Goal: Contribute content: Add original content to the website for others to see

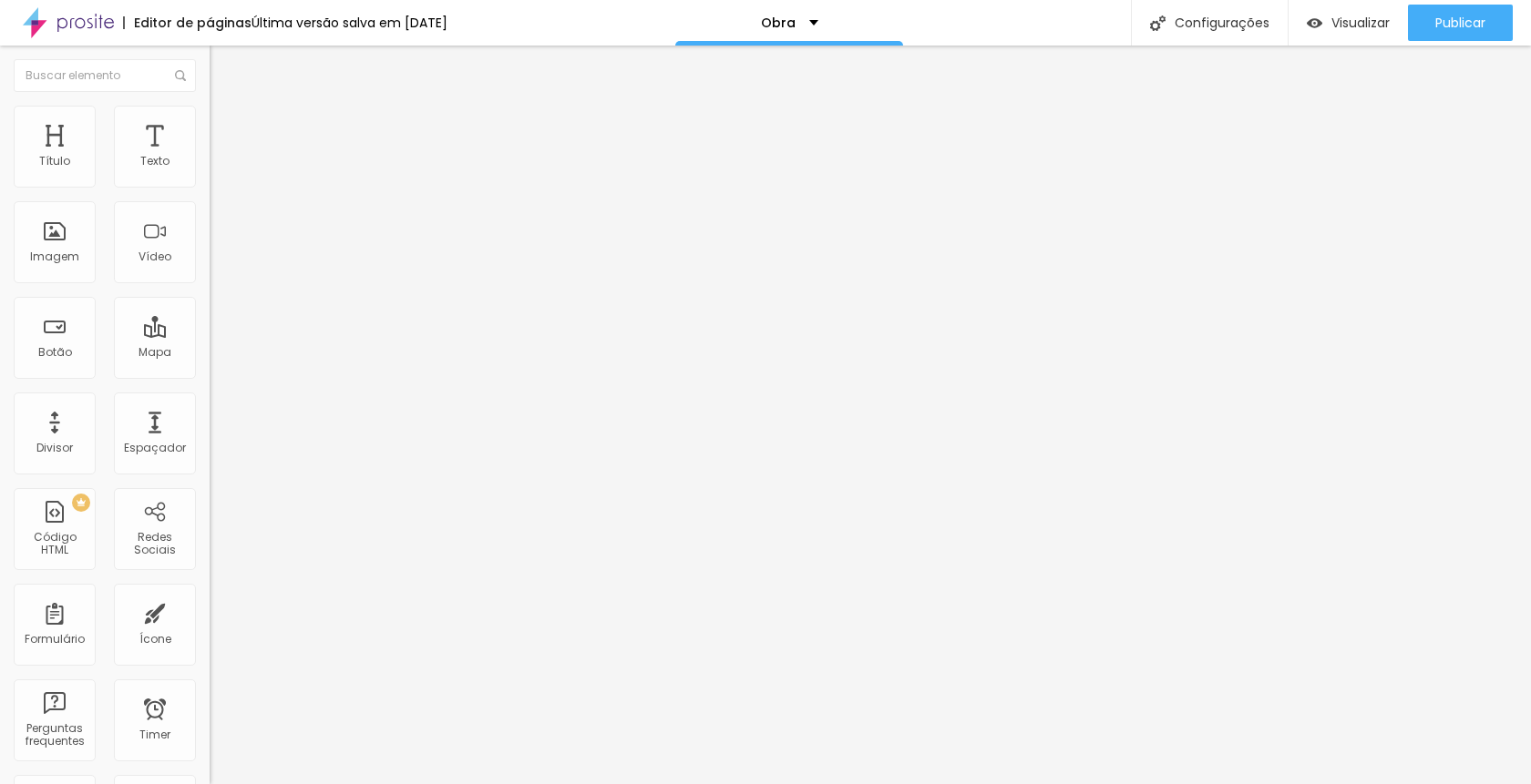
click at [210, 252] on div "< script type = "text/javascript" src = "//[DOMAIN_NAME][URL]" > </ script >" at bounding box center [914, 229] width 1410 height 141
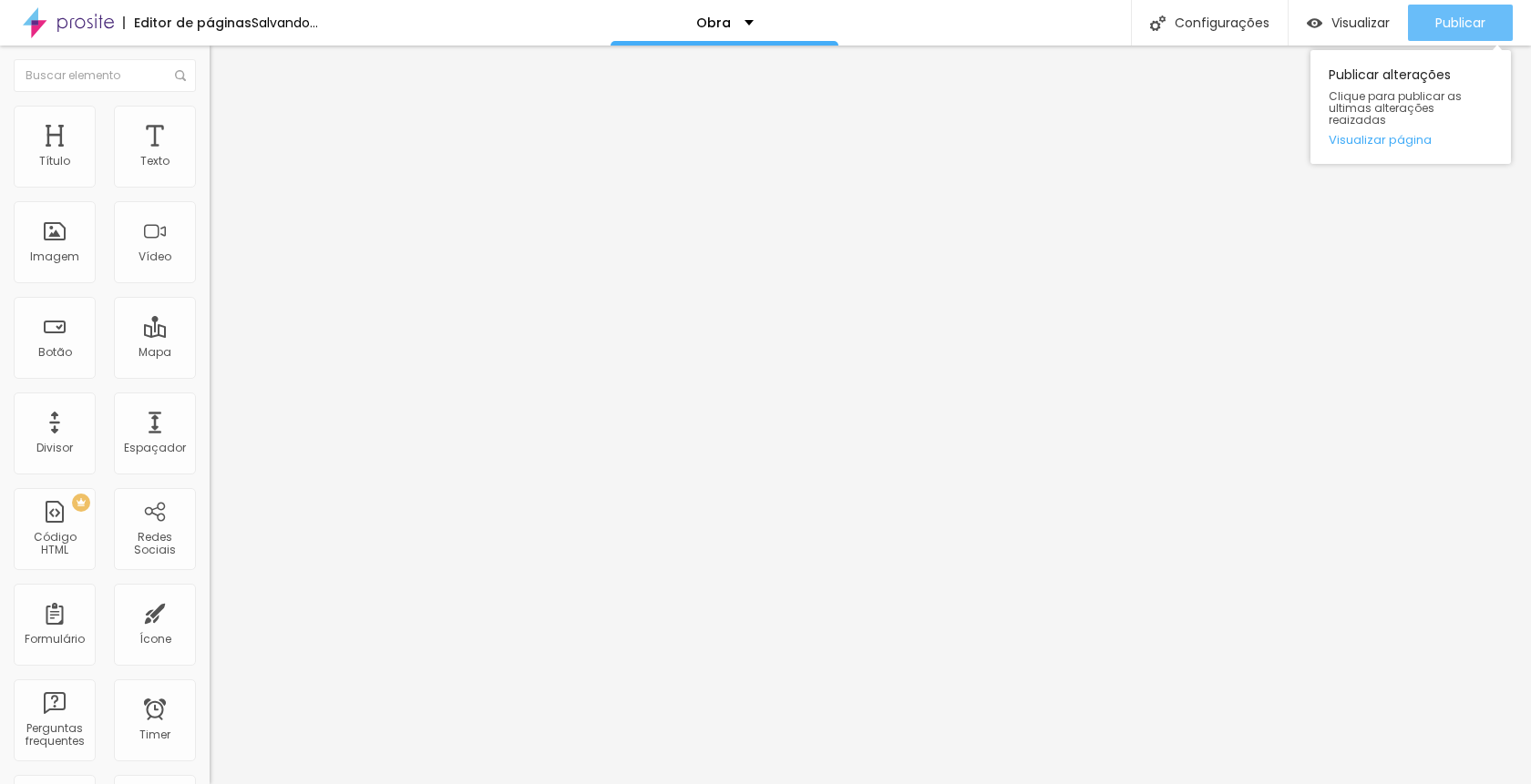
click at [1450, 31] on span "Publicar" at bounding box center [1460, 23] width 50 height 15
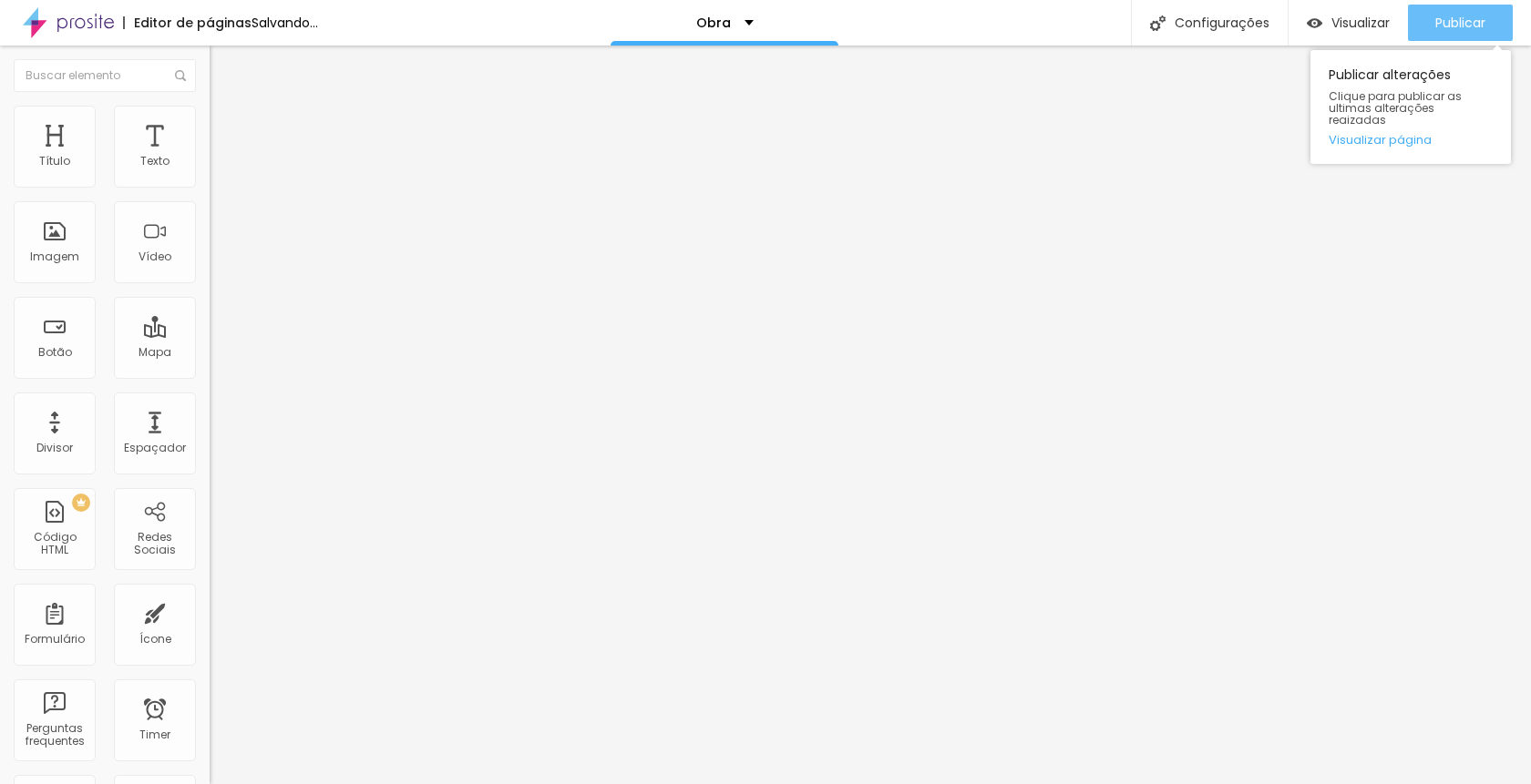
click at [1476, 27] on span "Publicar" at bounding box center [1460, 23] width 50 height 15
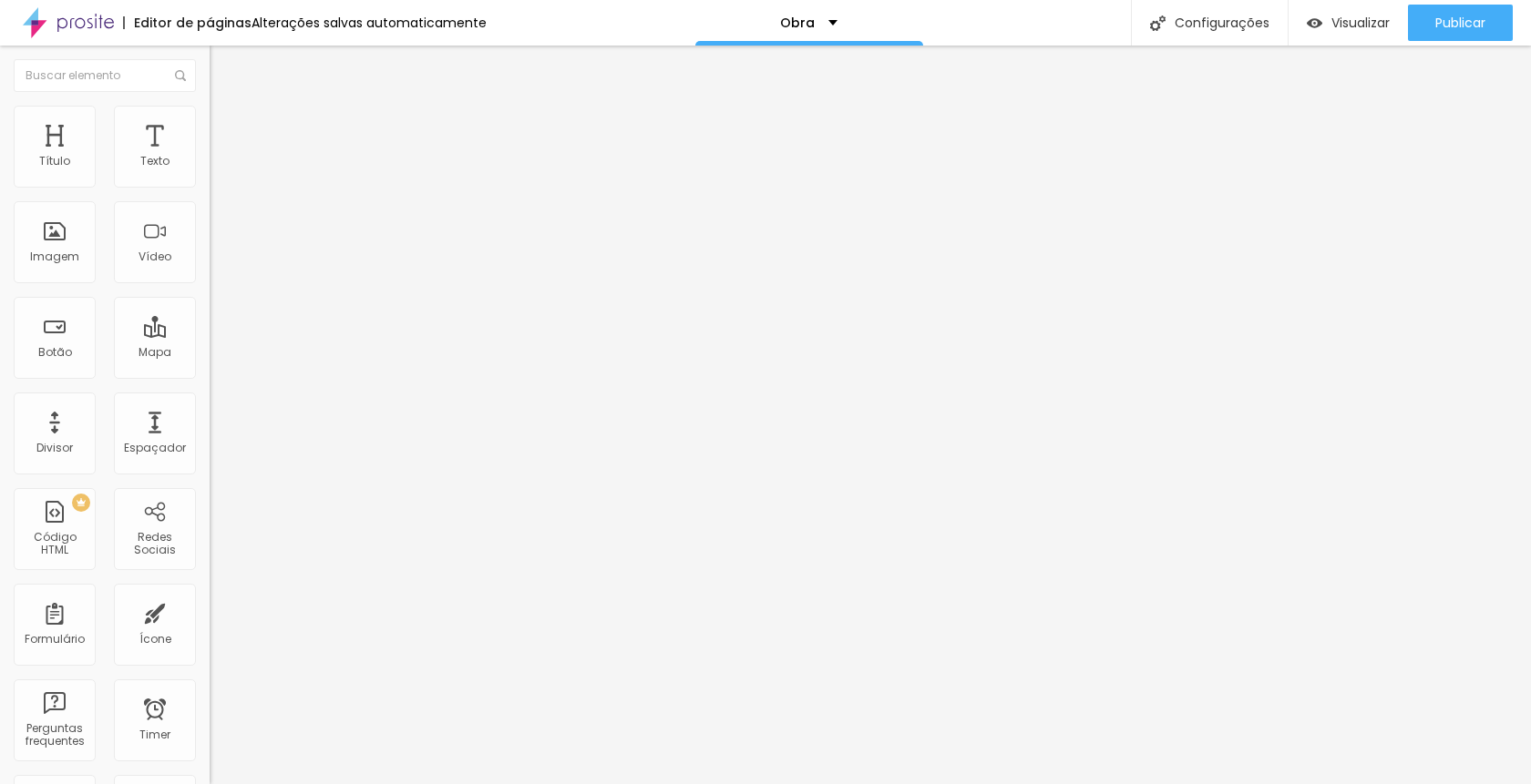
click at [210, 243] on span "Trocar imagem" at bounding box center [259, 235] width 100 height 16
click at [393, 783] on div "Subindo 1/1 arquivos" at bounding box center [766, 789] width 1531 height 11
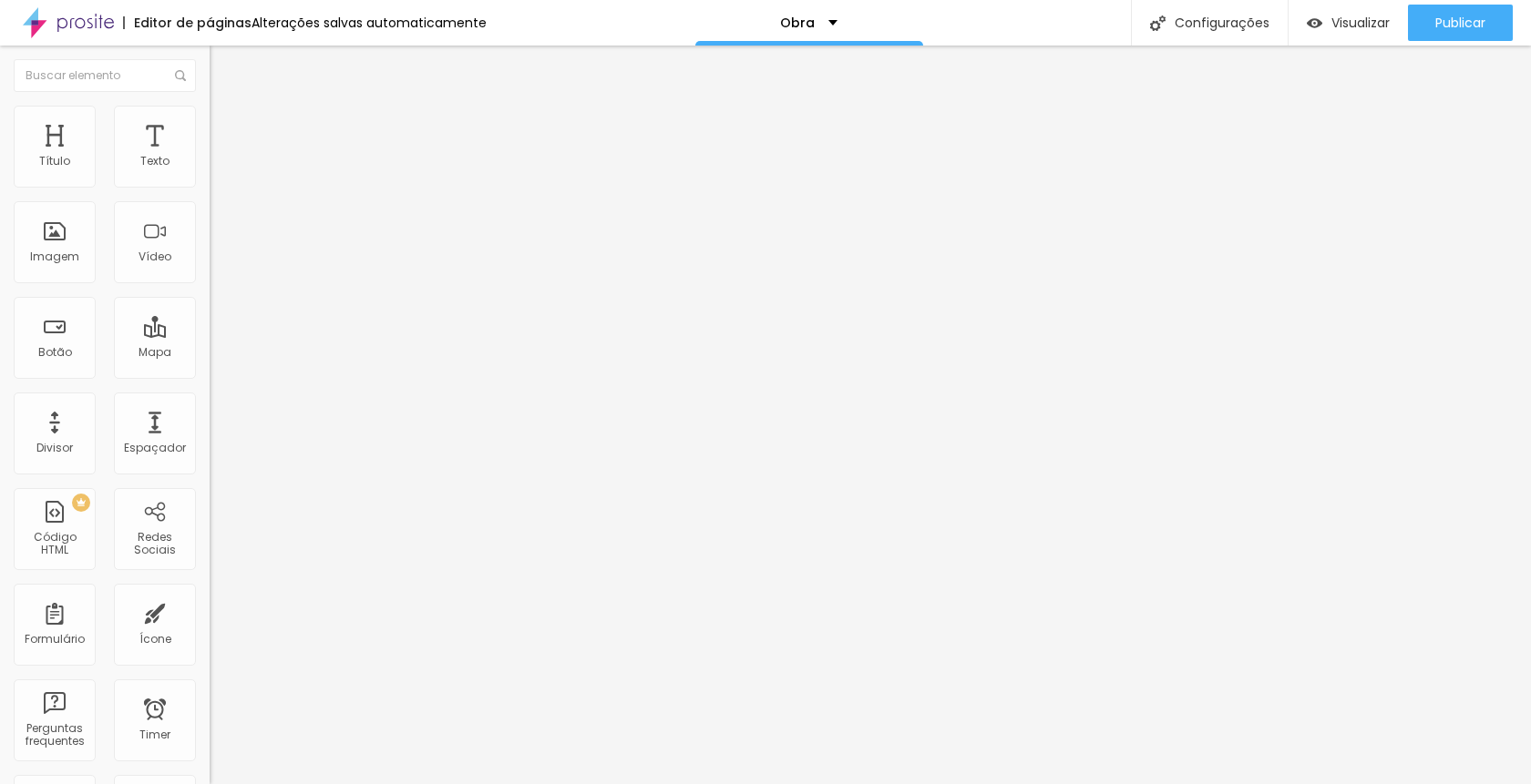
click at [391, 783] on div at bounding box center [766, 795] width 1531 height 0
click at [210, 243] on span "Trocar imagem" at bounding box center [259, 235] width 100 height 16
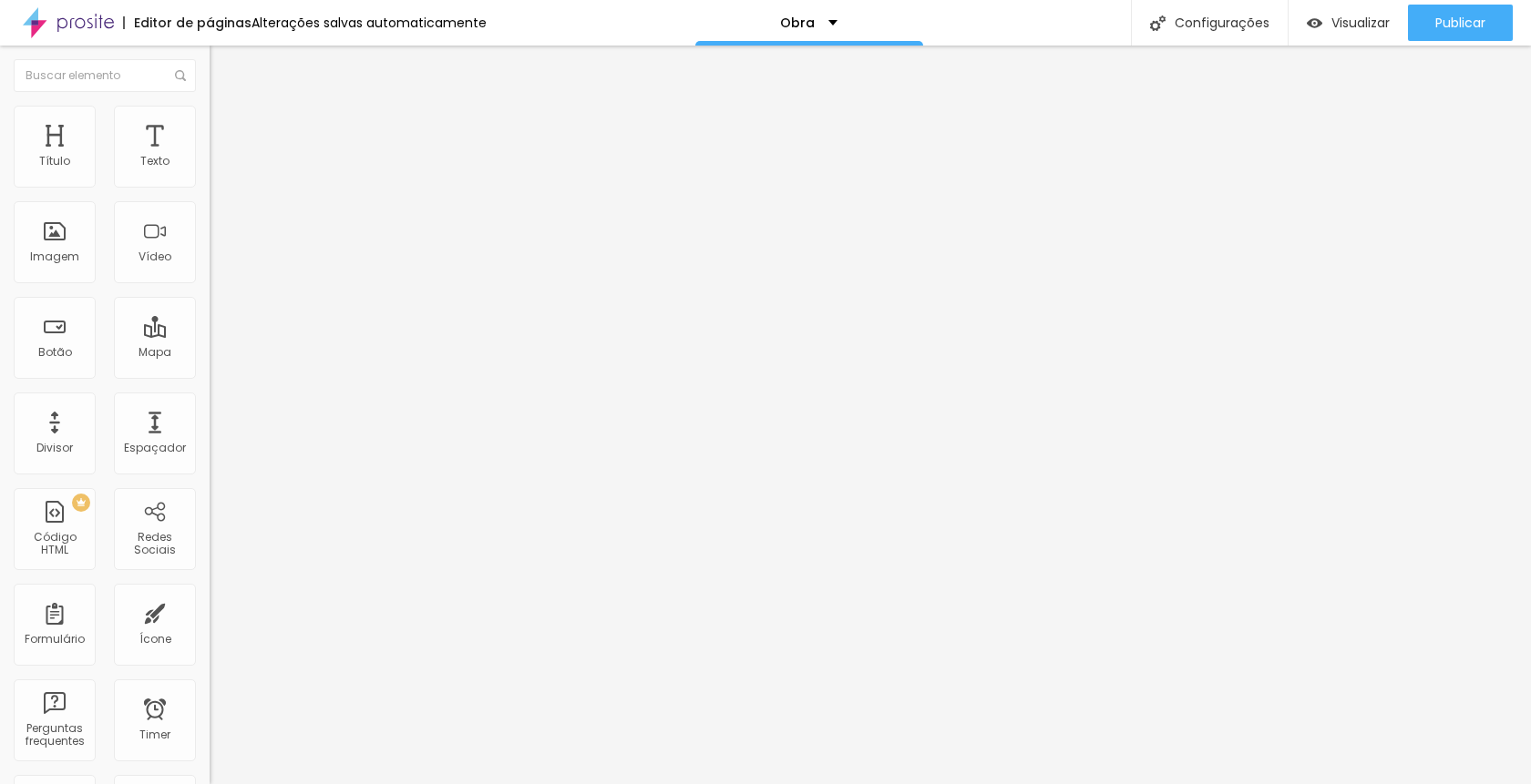
click at [210, 243] on span "Trocar imagem" at bounding box center [259, 235] width 100 height 16
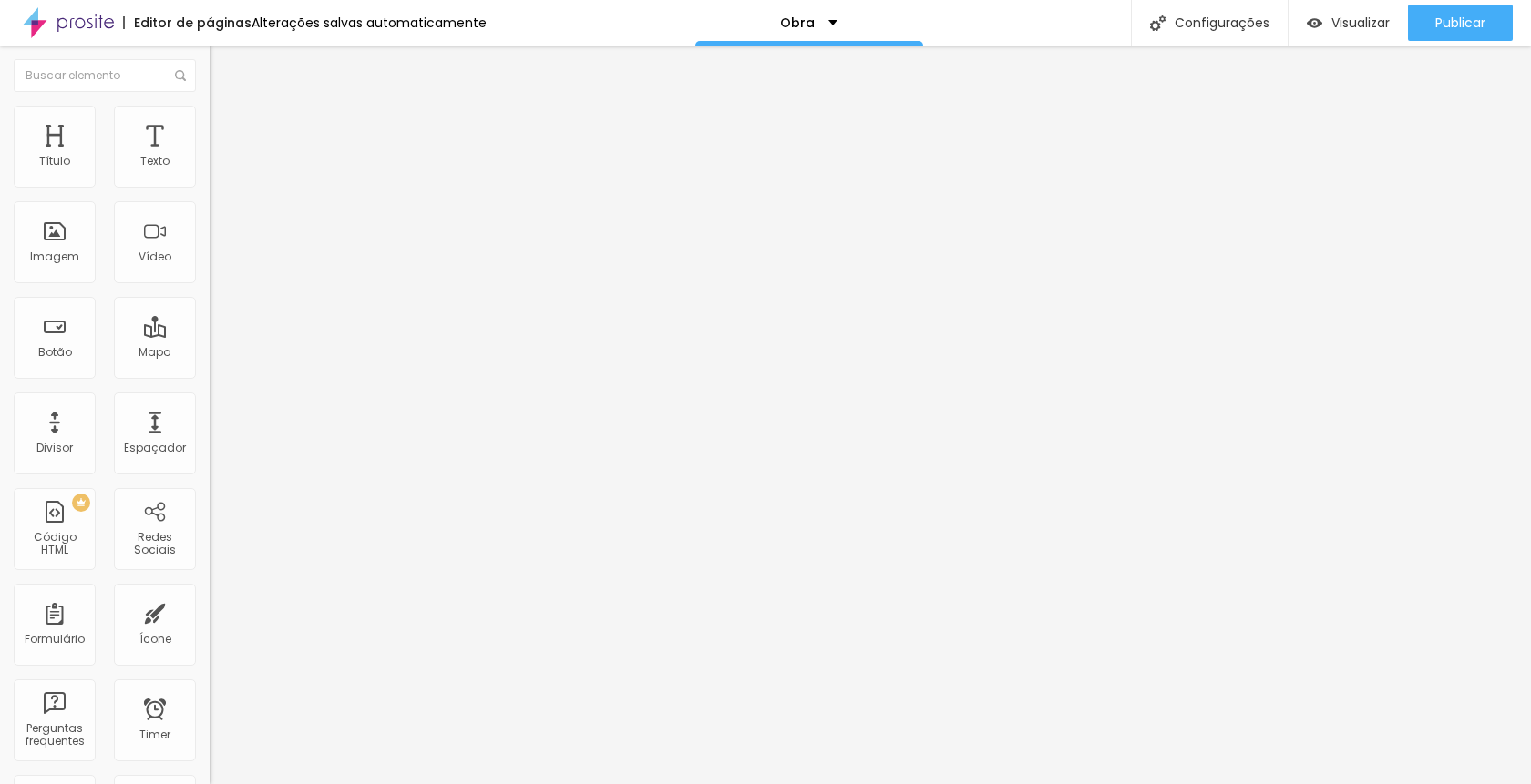
click at [210, 243] on span "Trocar imagem" at bounding box center [259, 235] width 100 height 16
click at [210, 241] on div "Trocar imagem" at bounding box center [314, 234] width 210 height 13
click at [210, 243] on span "Trocar imagem" at bounding box center [259, 235] width 100 height 16
click at [309, 239] on img at bounding box center [314, 233] width 11 height 11
click at [210, 243] on span "Adicionar imagem" at bounding box center [268, 235] width 117 height 16
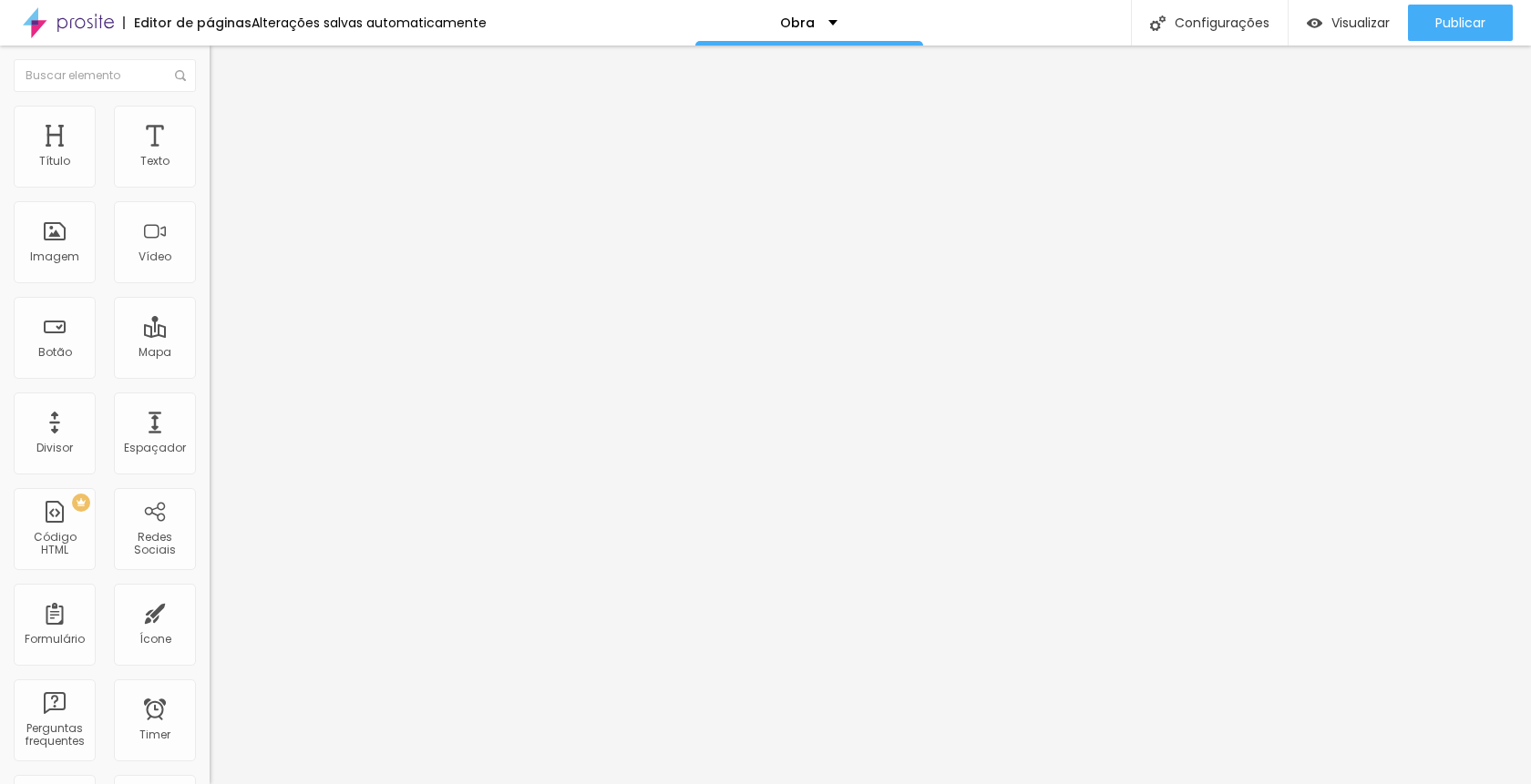
click at [210, 243] on span "Adicionar imagem" at bounding box center [268, 235] width 117 height 16
click at [224, 62] on div "Editar Antes/Depois" at bounding box center [300, 66] width 153 height 15
click at [93, 23] on img at bounding box center [68, 23] width 91 height 45
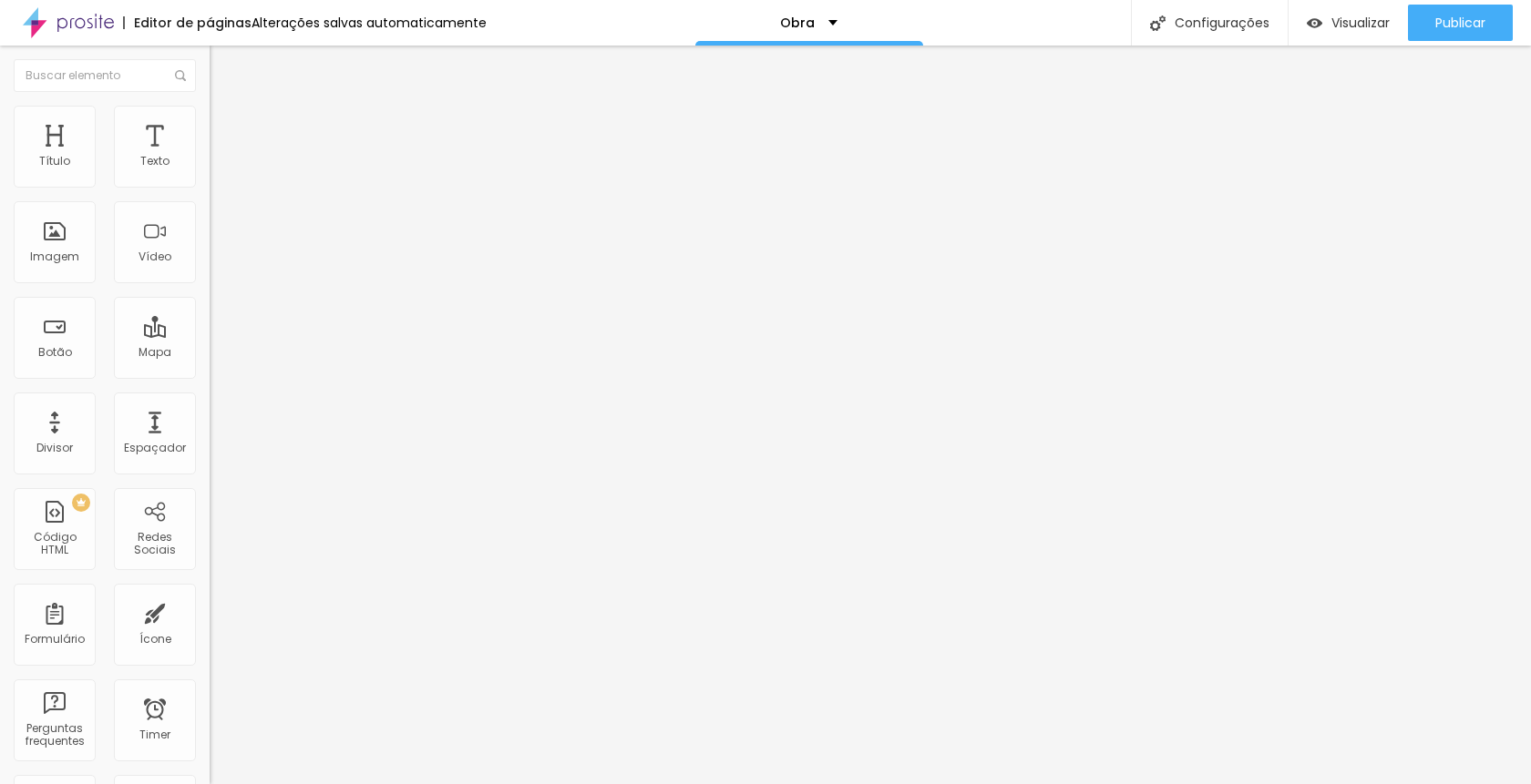
click at [210, 243] on span "Adicionar imagem" at bounding box center [268, 235] width 117 height 16
click at [210, 271] on input "[DATE]" at bounding box center [319, 261] width 219 height 18
click at [210, 271] on input "20 de Setembro 2024" at bounding box center [319, 261] width 219 height 18
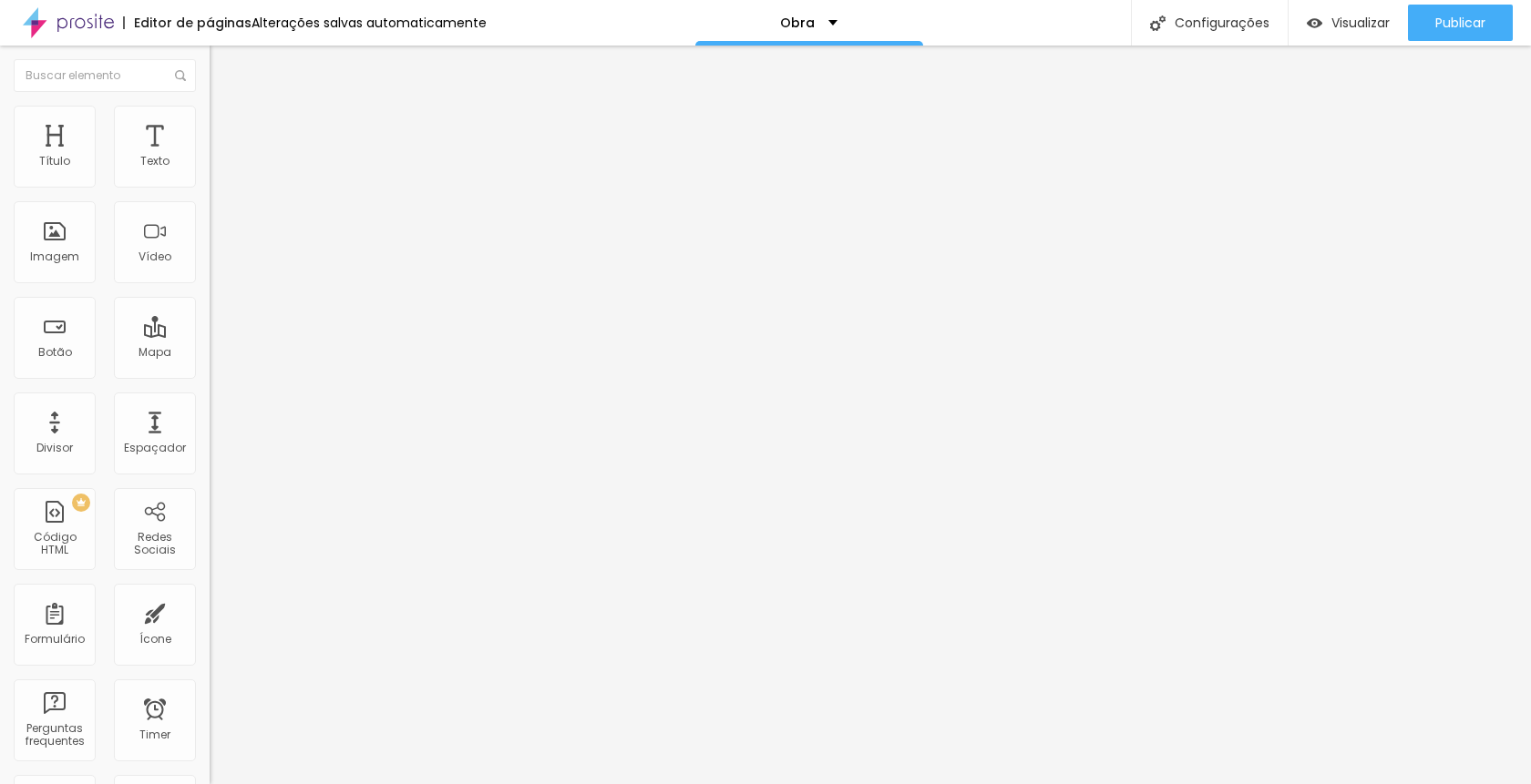
click at [210, 271] on input "20 de Setembro 2024" at bounding box center [319, 261] width 219 height 18
click at [210, 271] on input "20 de agosto 2024" at bounding box center [319, 261] width 219 height 18
type input "20 de agosto 2025"
click at [1452, 23] on span "Publicar" at bounding box center [1460, 23] width 50 height 15
